Goal: Information Seeking & Learning: Learn about a topic

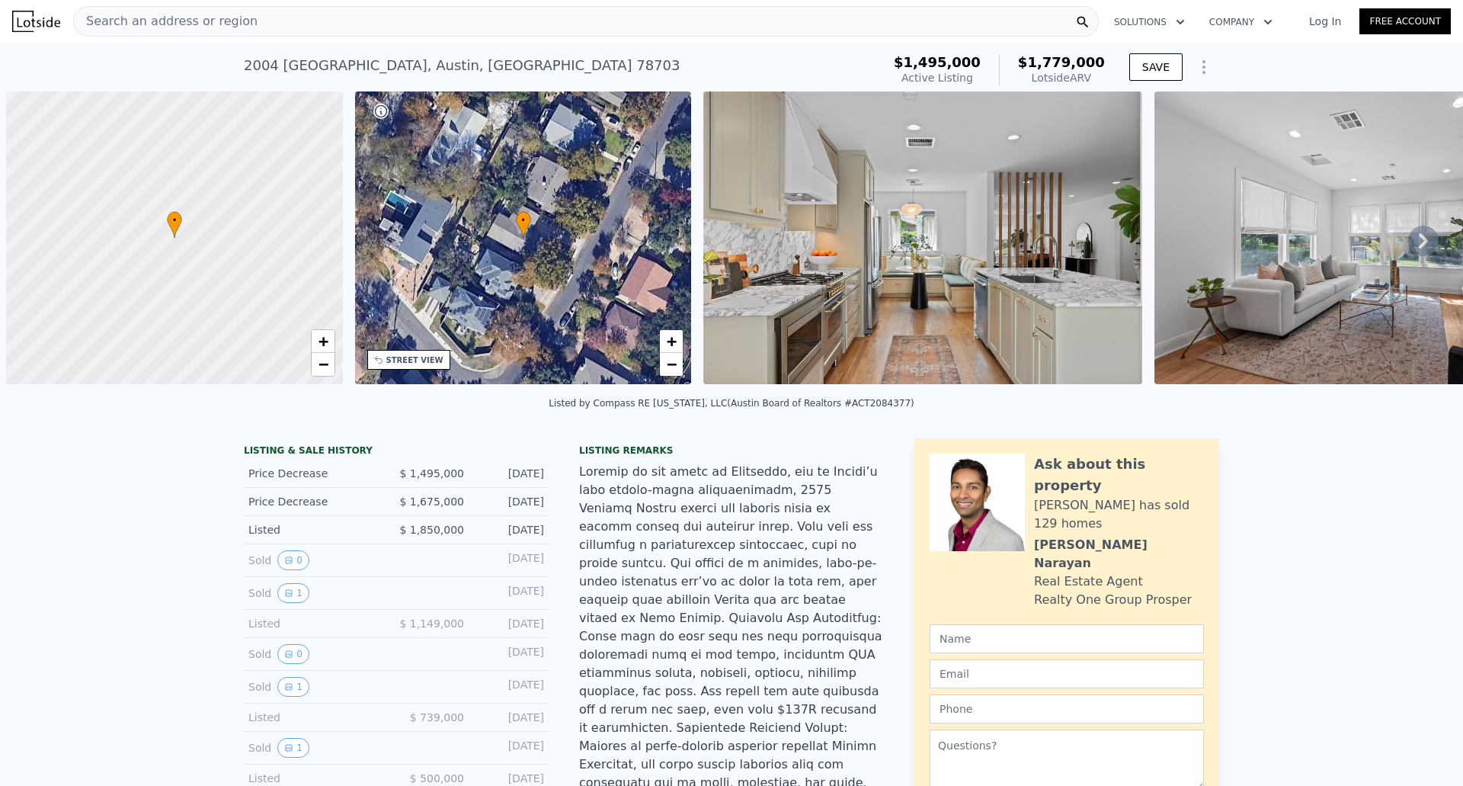
scroll to position [0, 6]
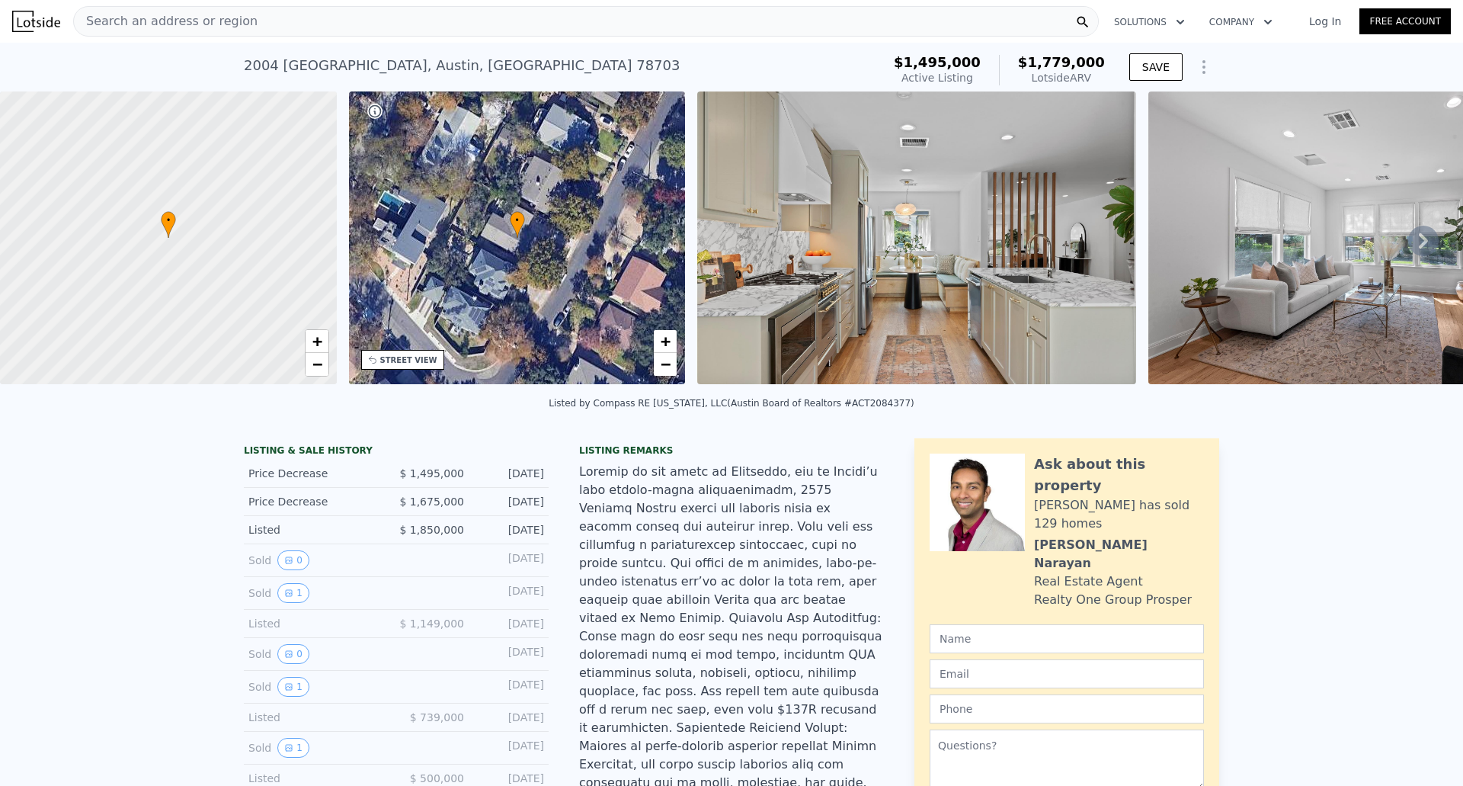
click at [274, 24] on div "Search an address or region" at bounding box center [586, 21] width 1026 height 30
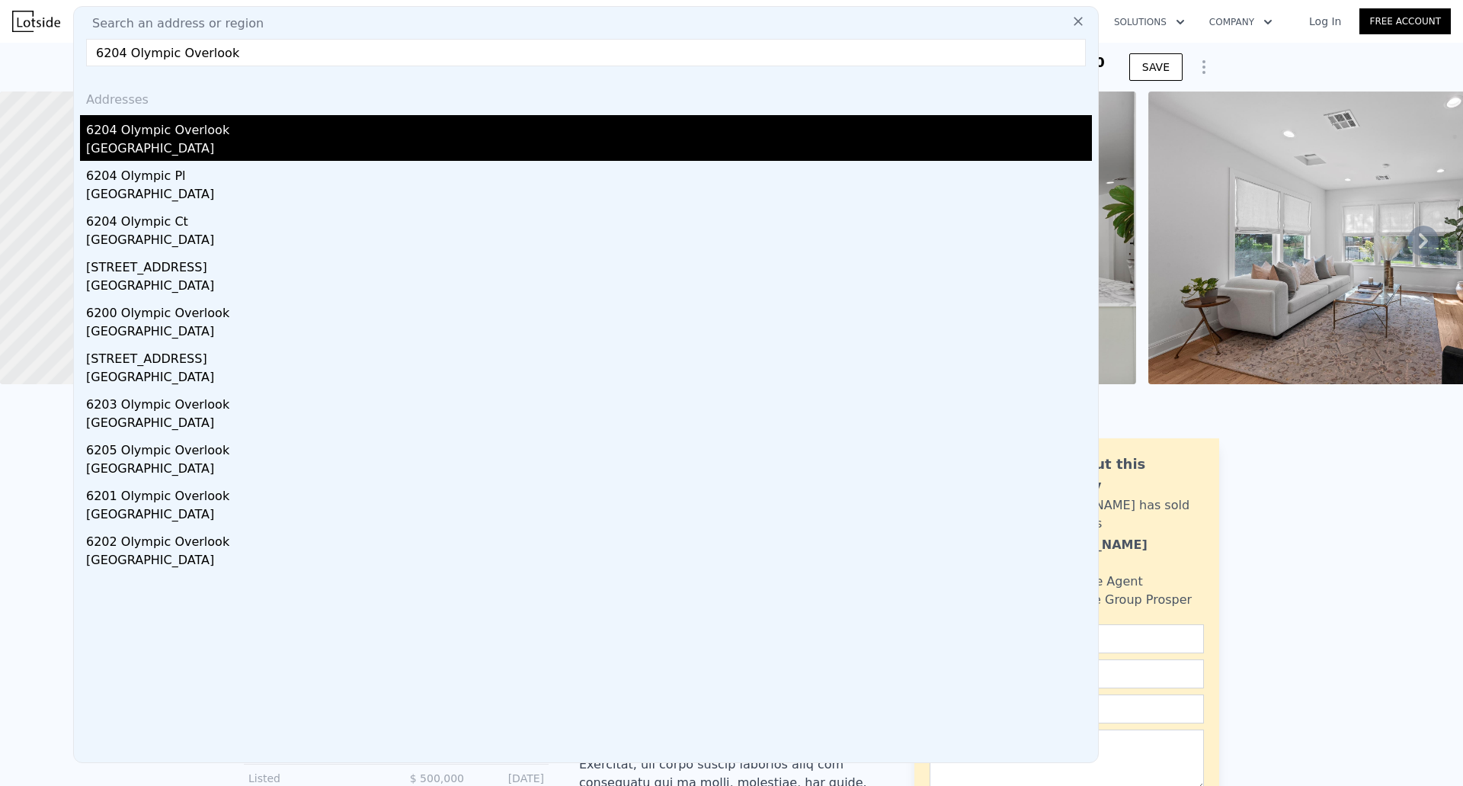
type input "6204 Olympic Overlook"
click at [158, 136] on div "6204 Olympic Overlook" at bounding box center [589, 127] width 1006 height 24
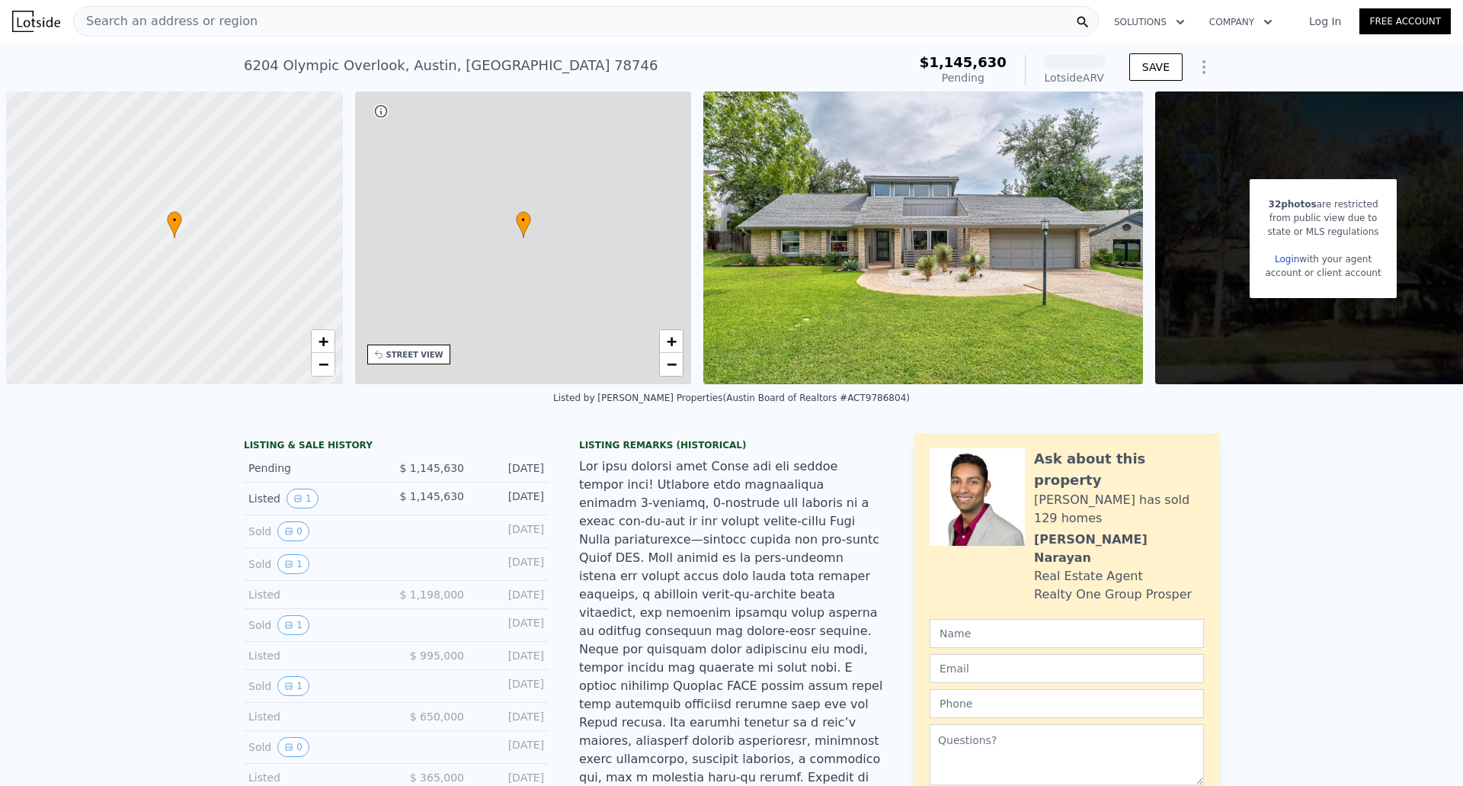
scroll to position [0, 6]
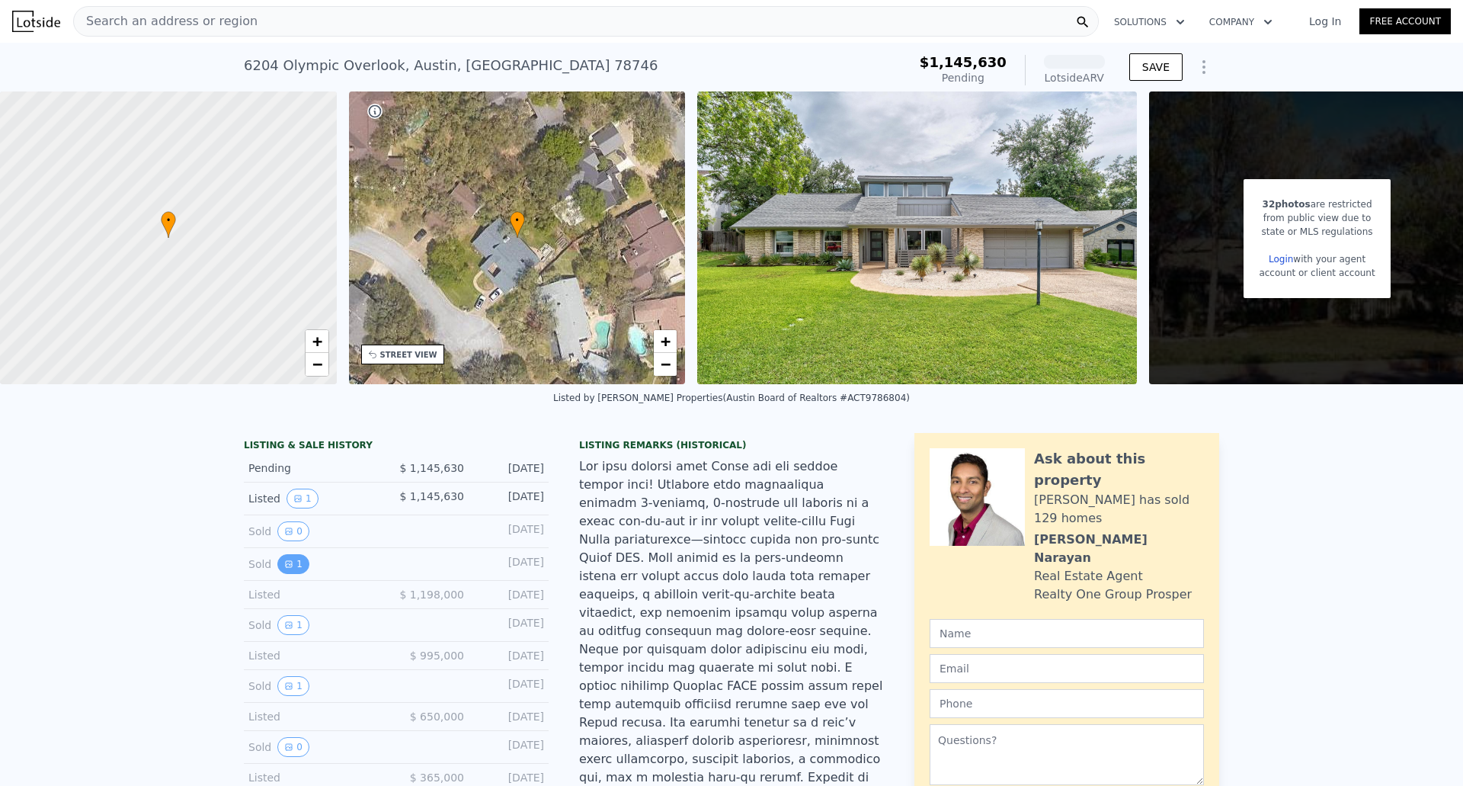
click at [294, 574] on button "1" at bounding box center [293, 564] width 32 height 20
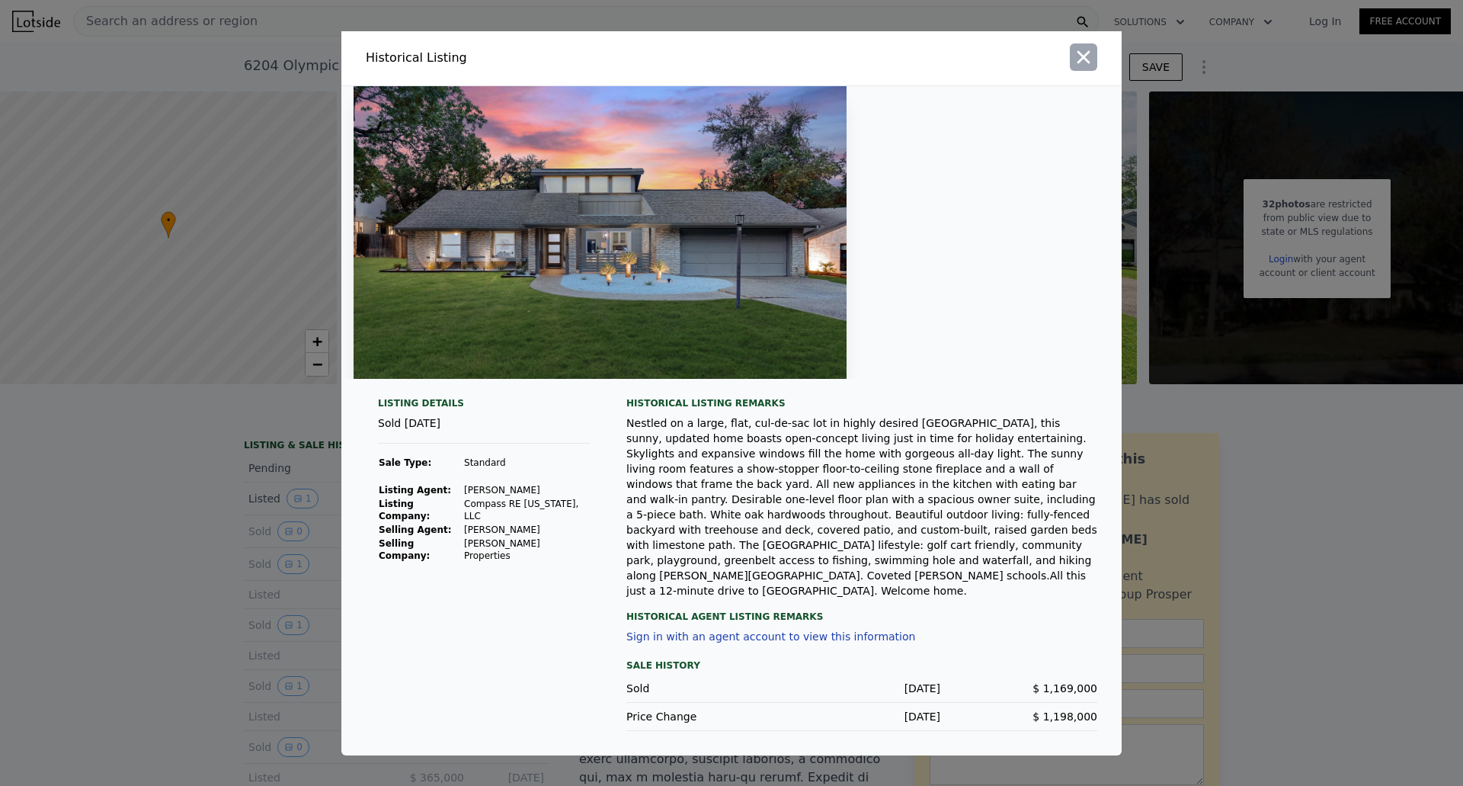
click at [1083, 63] on icon "button" at bounding box center [1084, 56] width 13 height 13
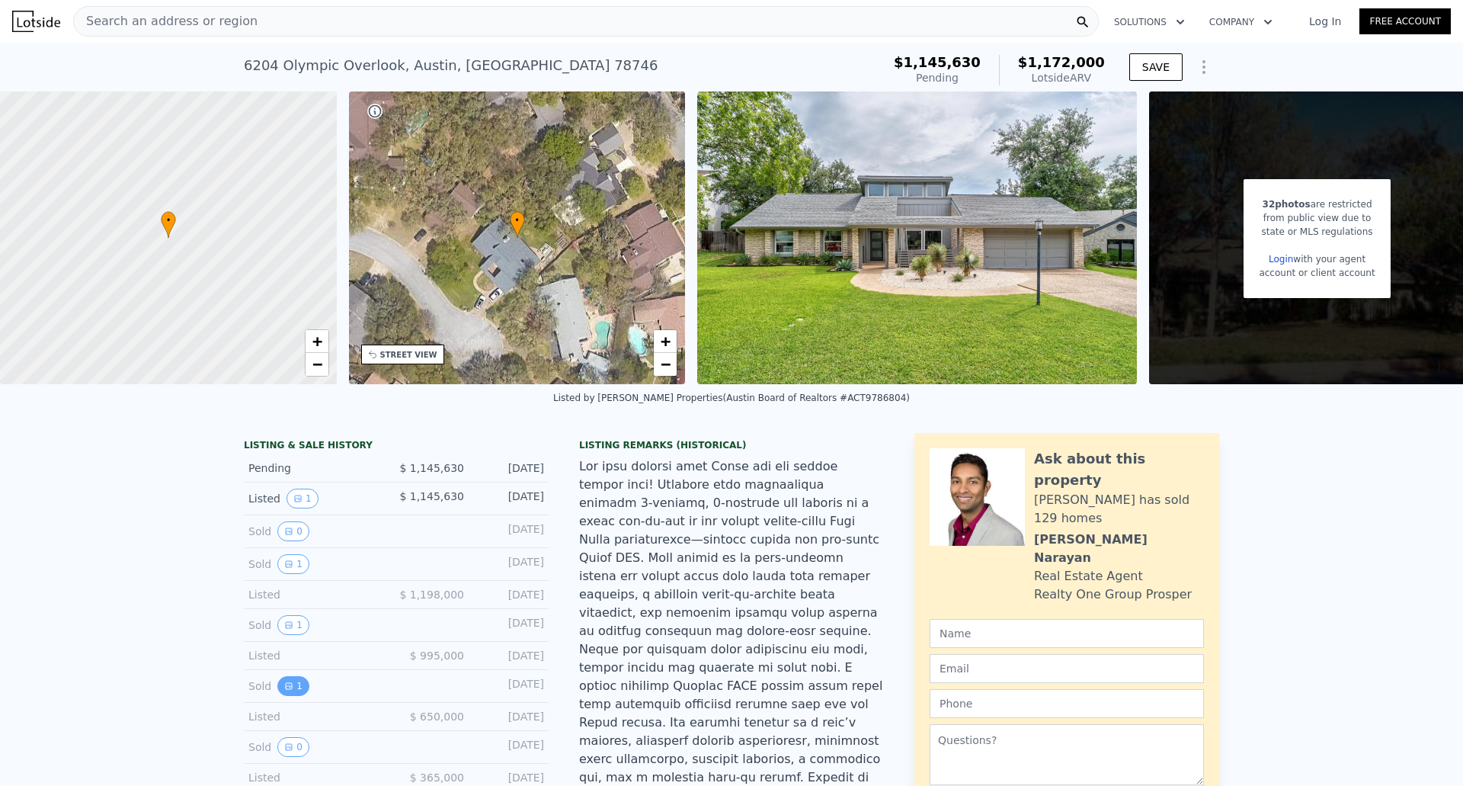
click at [284, 691] on icon "View historical data" at bounding box center [288, 685] width 9 height 9
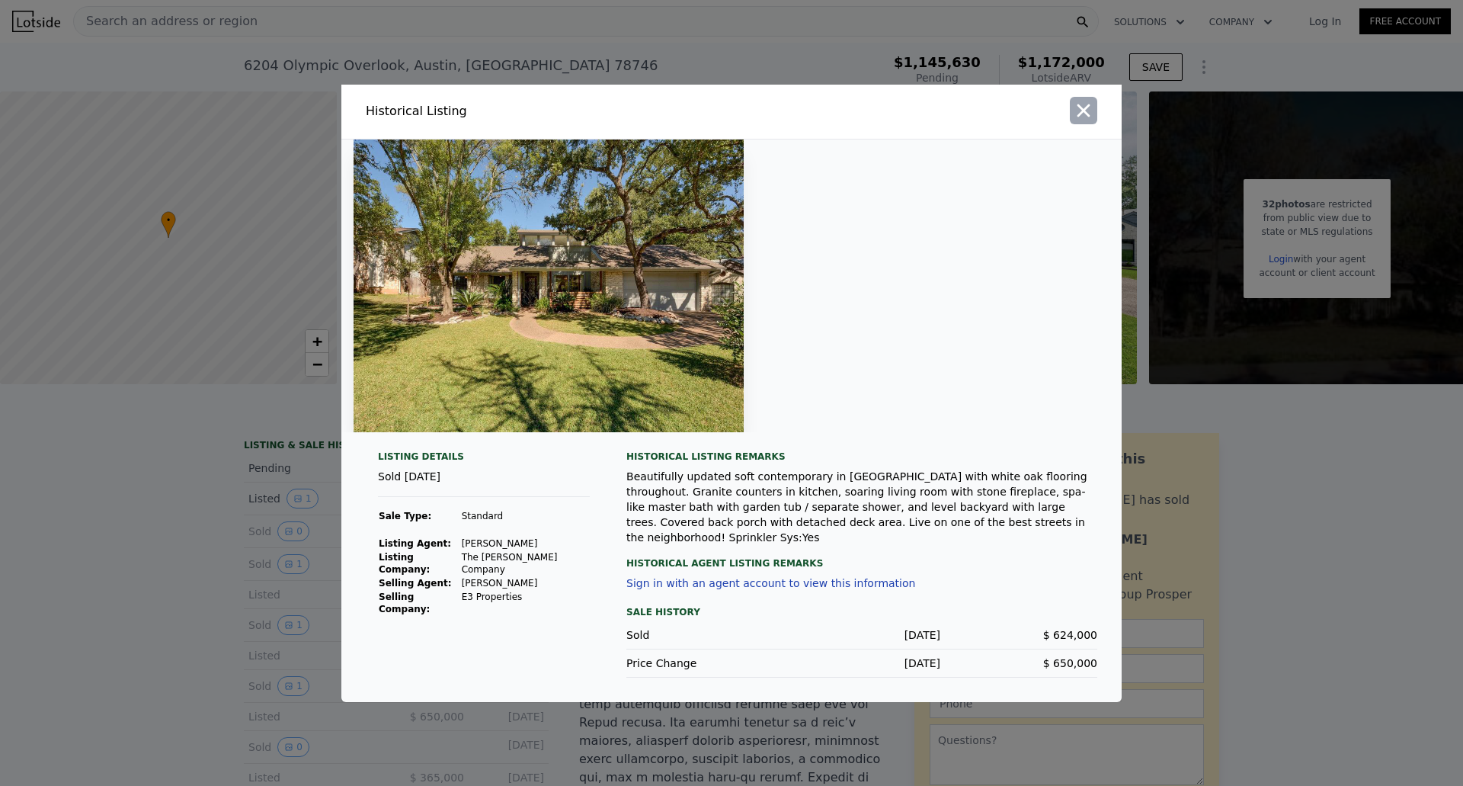
click at [1091, 117] on icon "button" at bounding box center [1083, 110] width 21 height 21
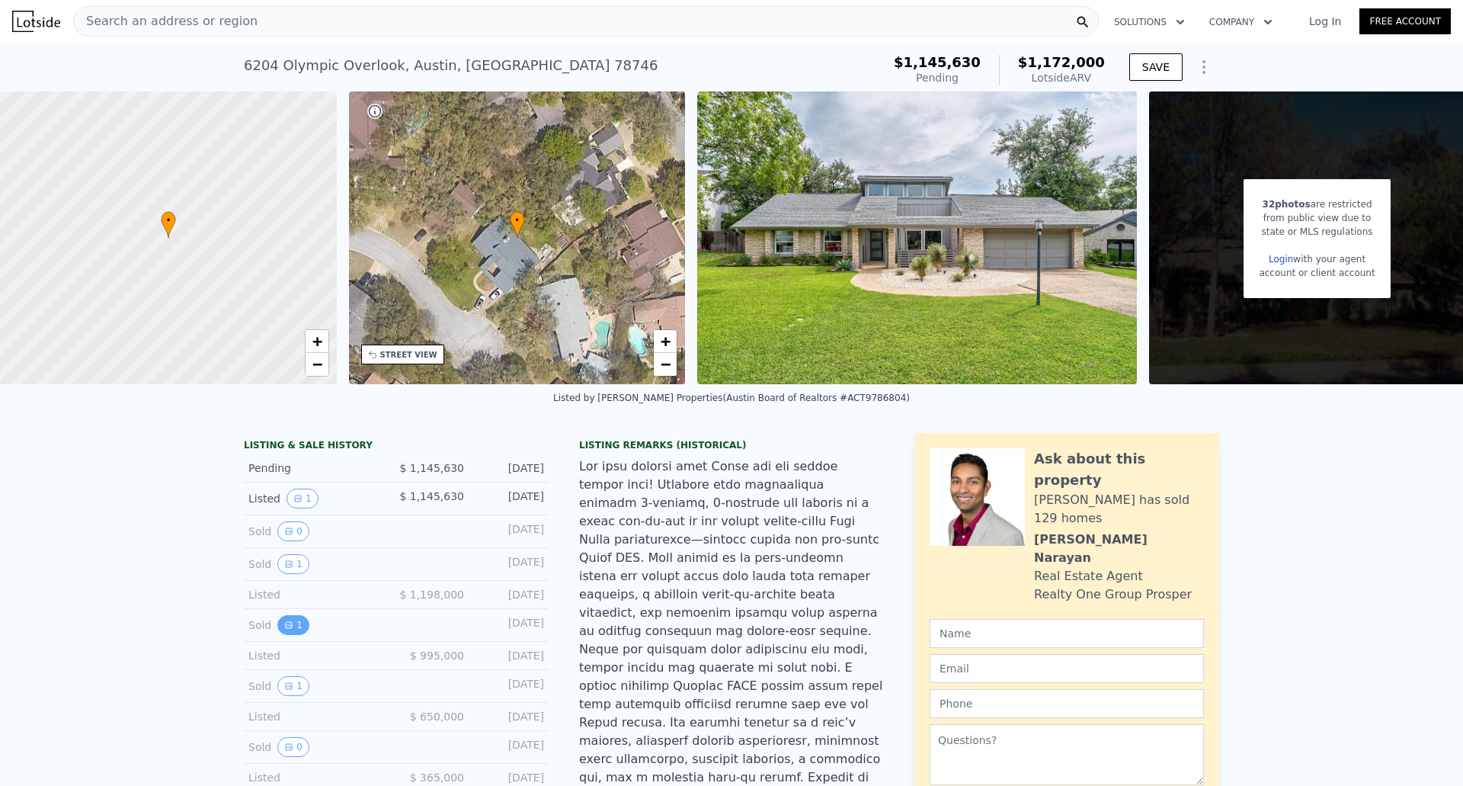
click at [286, 628] on icon "View historical data" at bounding box center [289, 625] width 6 height 6
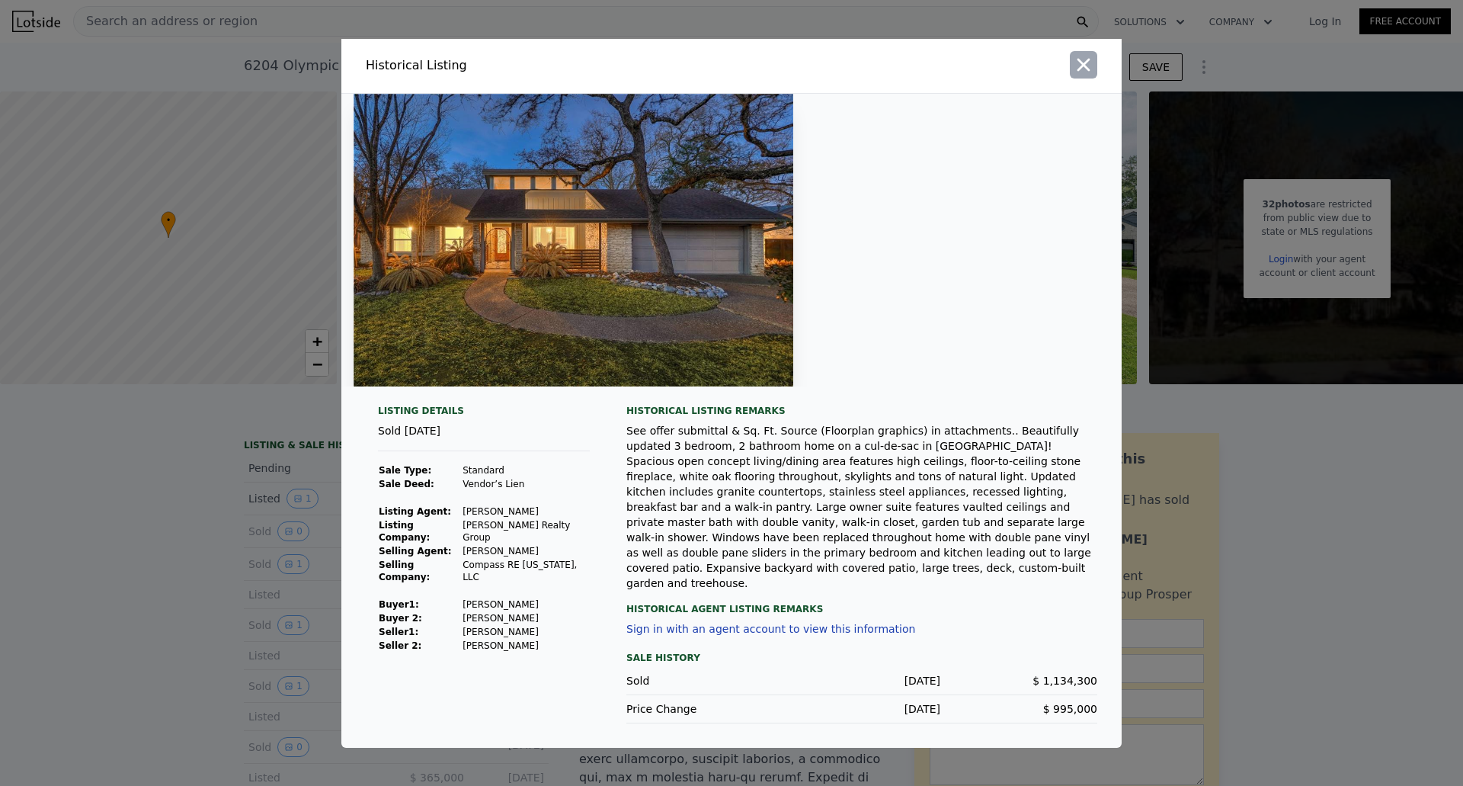
click at [1085, 75] on icon "button" at bounding box center [1083, 64] width 21 height 21
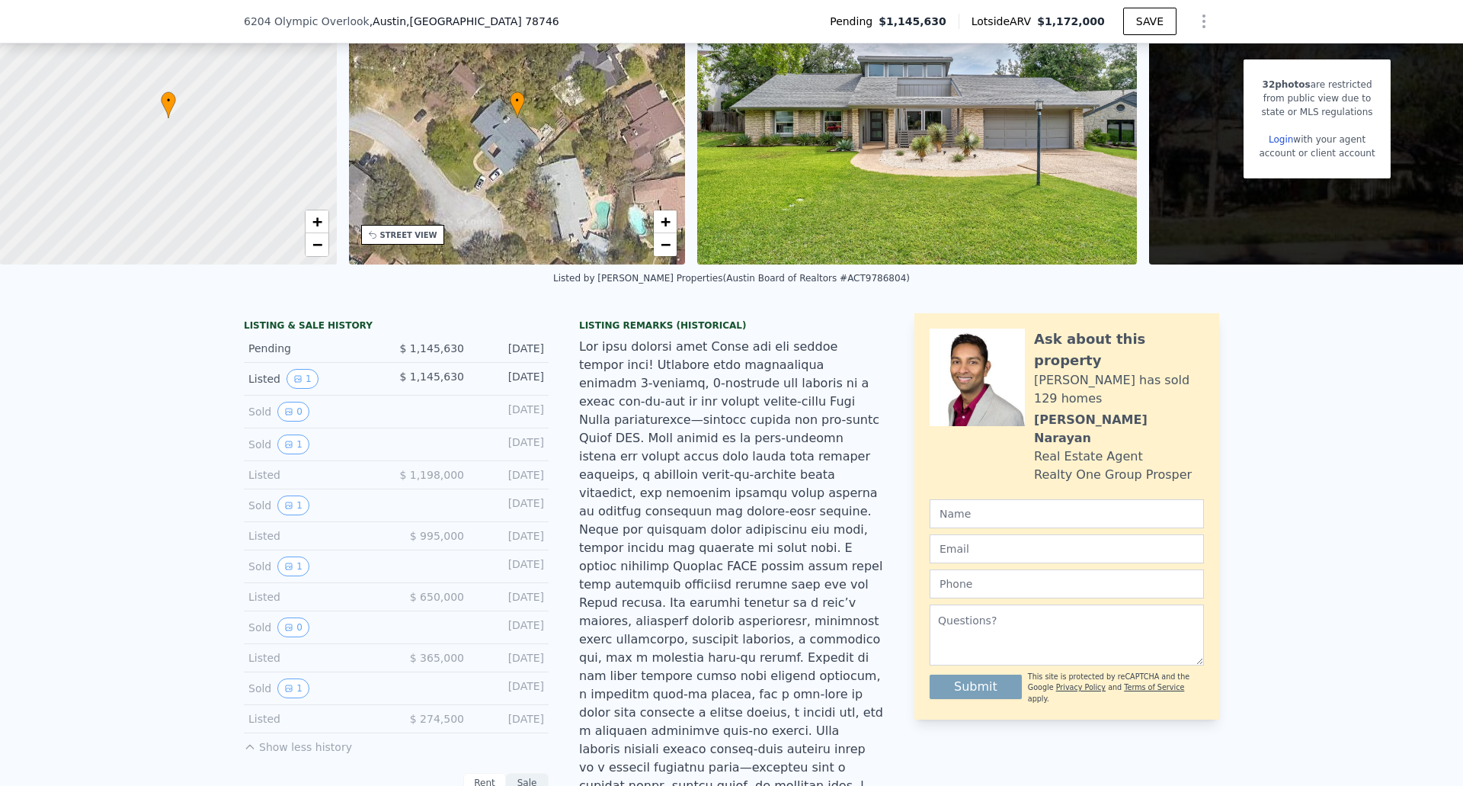
scroll to position [71, 0]
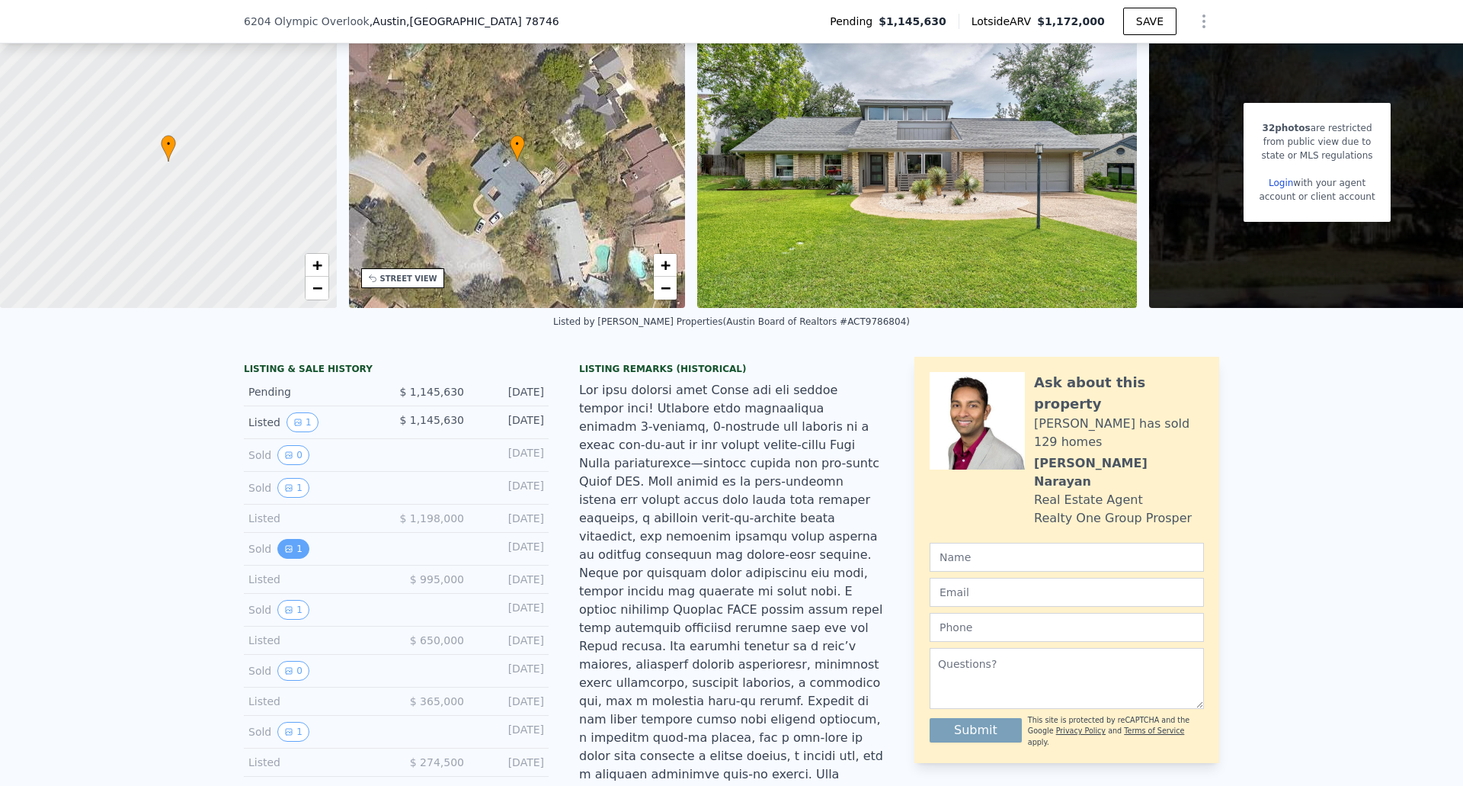
click at [290, 558] on button "1" at bounding box center [293, 549] width 32 height 20
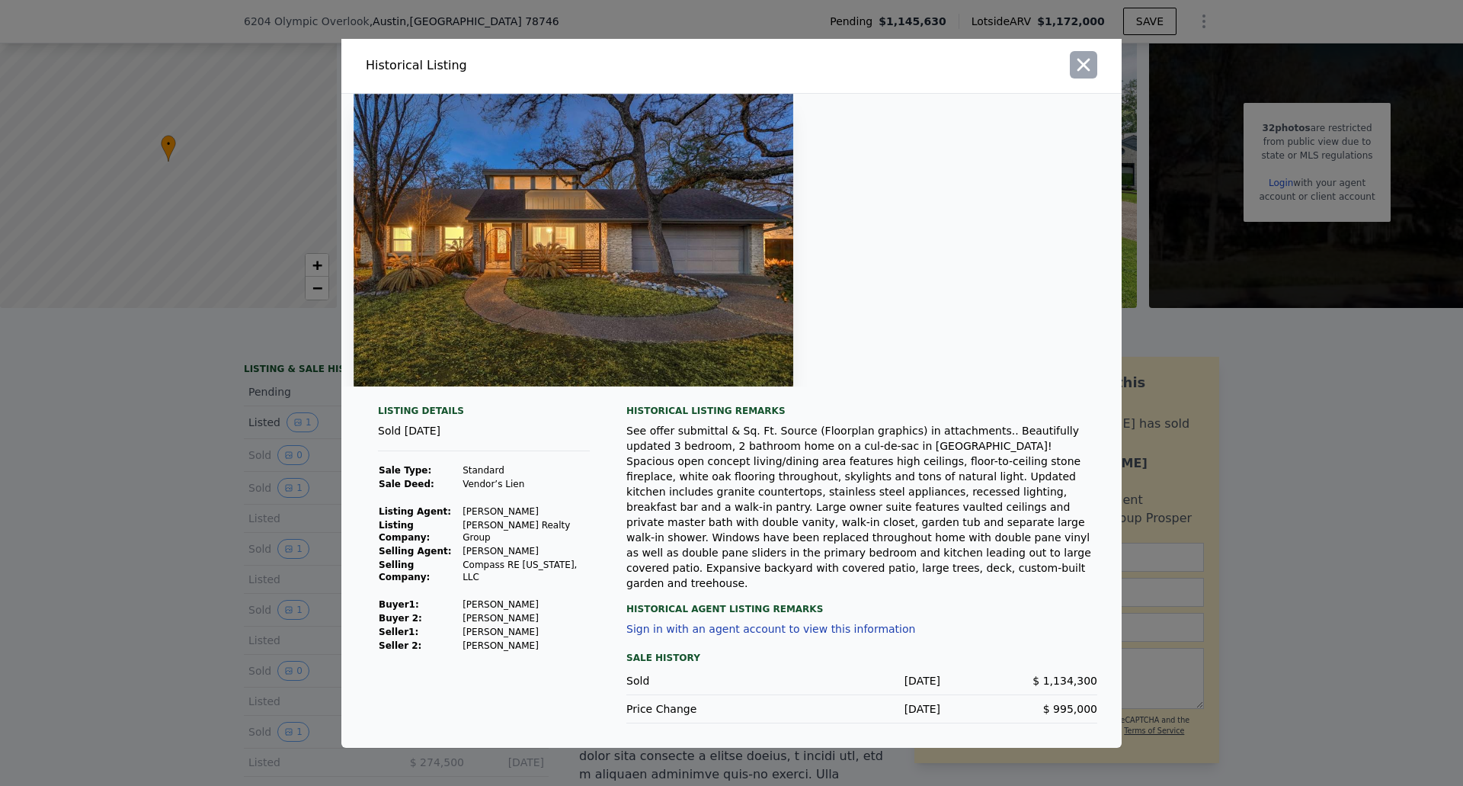
click at [1082, 75] on icon "button" at bounding box center [1083, 64] width 21 height 21
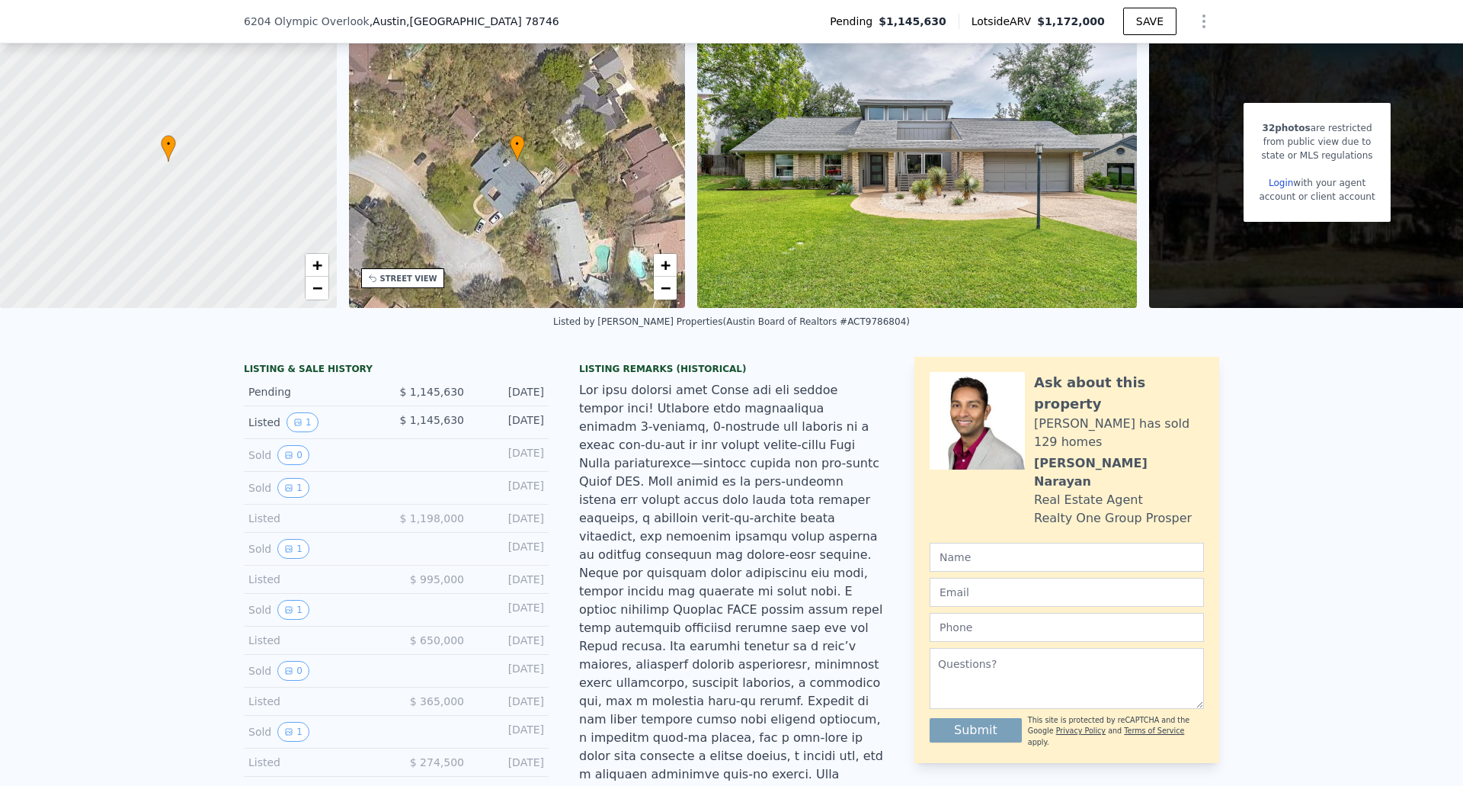
click at [697, 443] on div at bounding box center [731, 683] width 305 height 604
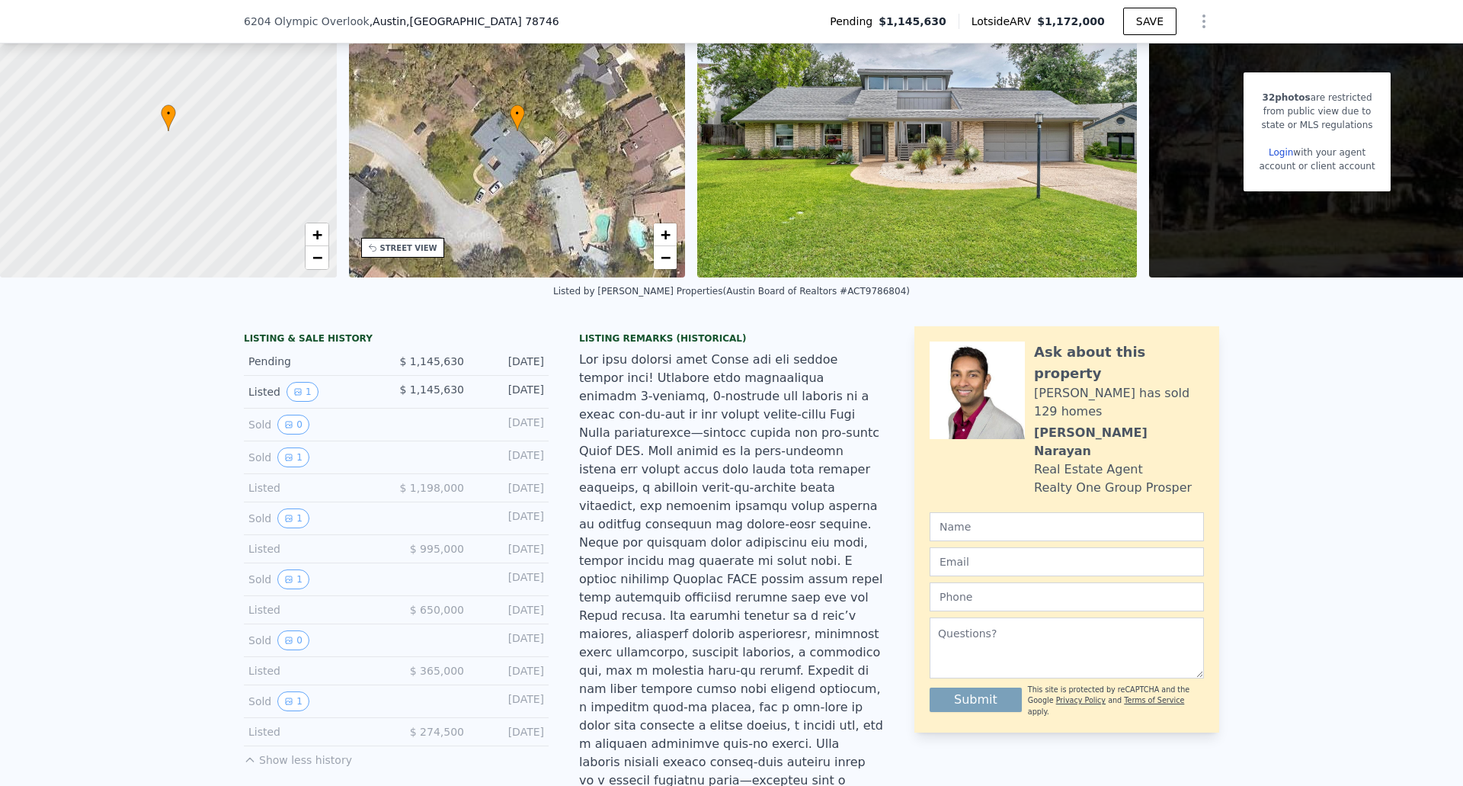
click at [695, 382] on div at bounding box center [731, 653] width 305 height 604
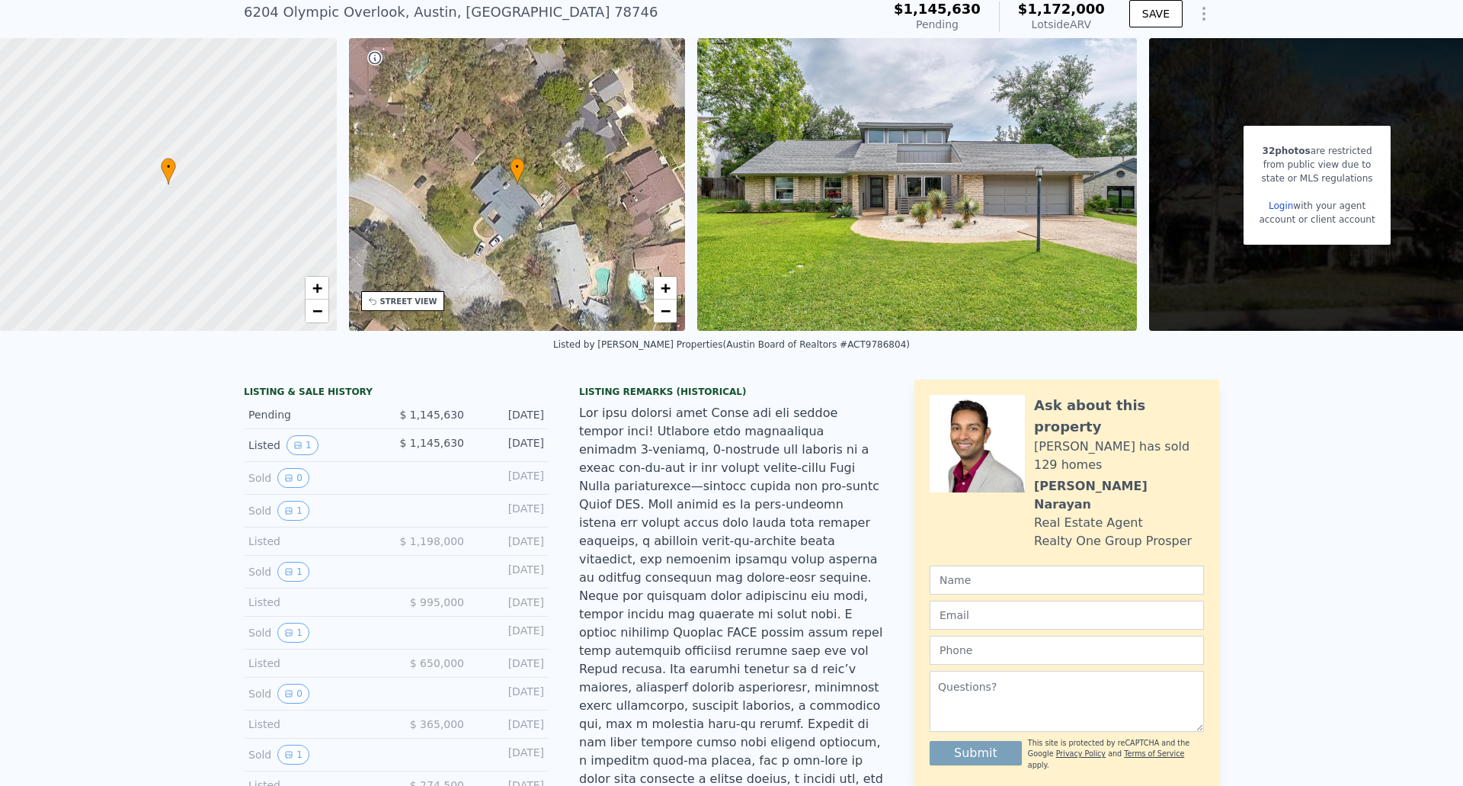
scroll to position [0, 0]
